Goal: Task Accomplishment & Management: Manage account settings

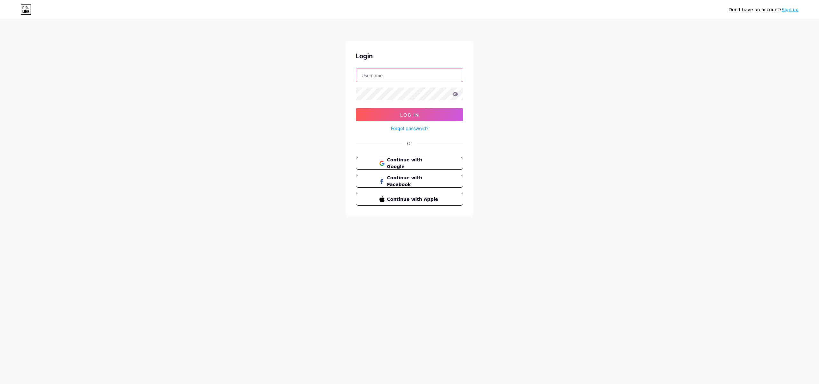
type input "[EMAIL_ADDRESS][DOMAIN_NAME]"
click at [431, 112] on button "Log In" at bounding box center [410, 114] width 108 height 13
click at [407, 78] on input "text" at bounding box center [409, 75] width 107 height 13
type input "[EMAIL_ADDRESS][DOMAIN_NAME]"
click at [438, 113] on button "Log In" at bounding box center [410, 114] width 108 height 13
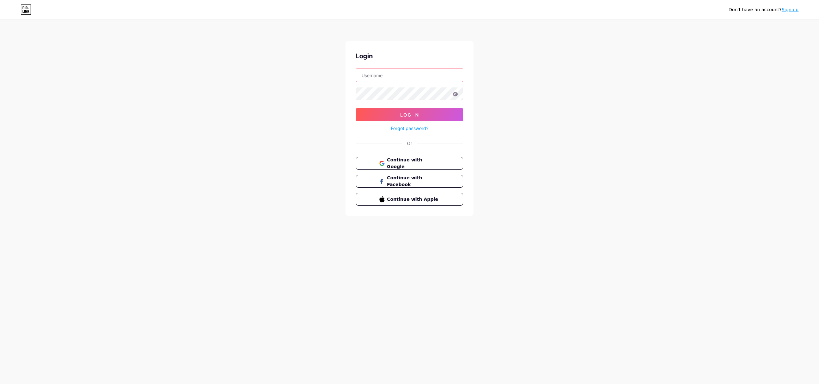
type input "[EMAIL_ADDRESS][DOMAIN_NAME]"
click at [420, 113] on button "Log In" at bounding box center [410, 114] width 108 height 13
click at [164, 86] on div "Don't have an account? Sign up Login Log In Forgot password? Or Continue with G…" at bounding box center [409, 118] width 819 height 236
click at [410, 202] on button "Continue with Apple" at bounding box center [409, 199] width 109 height 13
click at [208, 128] on div "Don't have an account? Sign up Login Log In Forgot password? Or Continue with G…" at bounding box center [409, 118] width 819 height 236
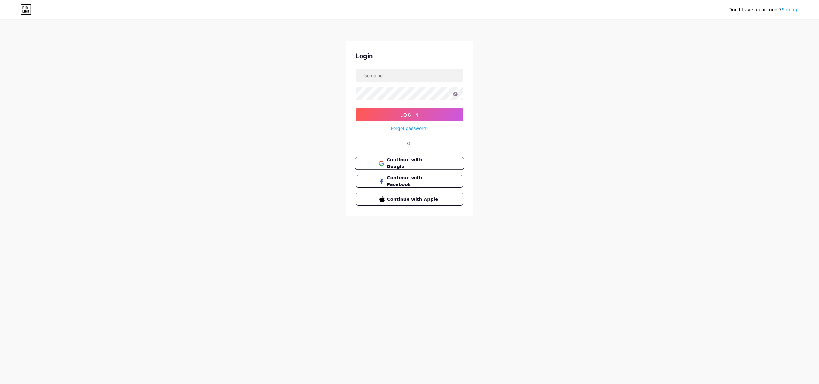
click at [409, 162] on span "Continue with Google" at bounding box center [412, 163] width 53 height 14
click at [33, 10] on div "Don't have an account? Sign up" at bounding box center [409, 9] width 819 height 10
click at [28, 10] on icon at bounding box center [25, 9] width 11 height 10
click at [575, 67] on div "Don't have an account? Sign up Login Log In Forgot password? Or Continue with G…" at bounding box center [409, 118] width 819 height 236
